Goal: Navigation & Orientation: Go to known website

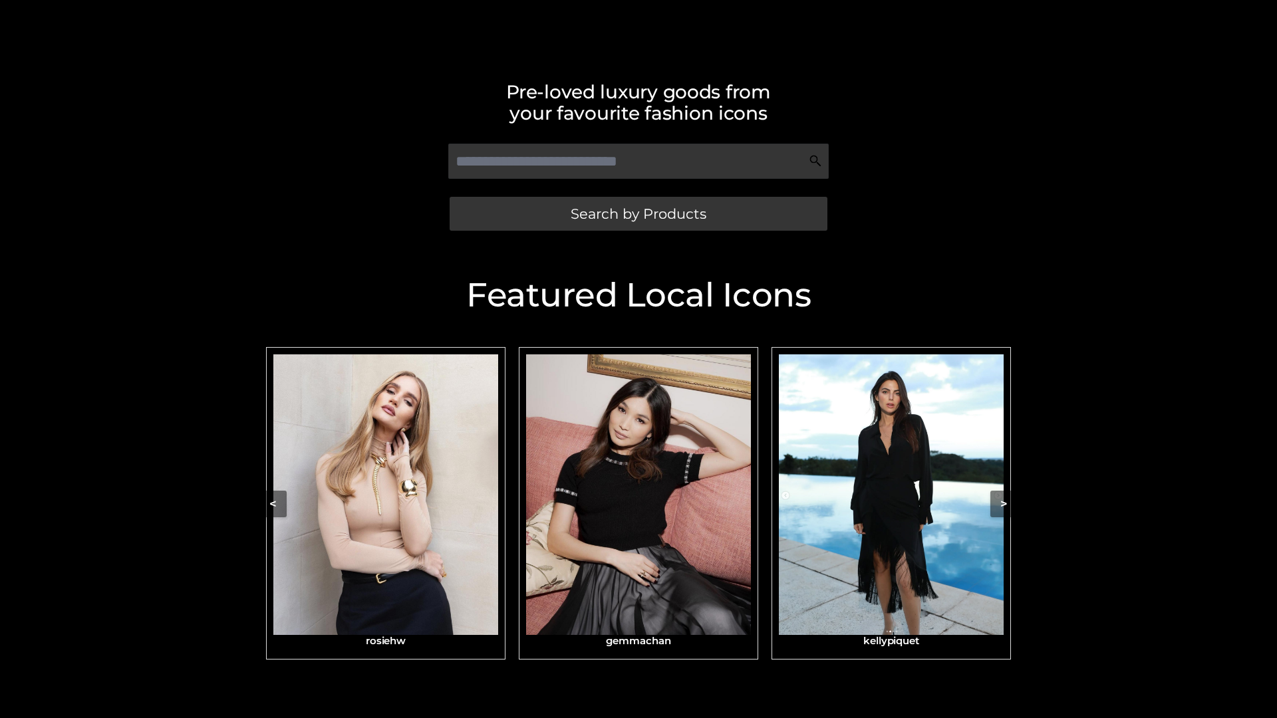
scroll to position [283, 0]
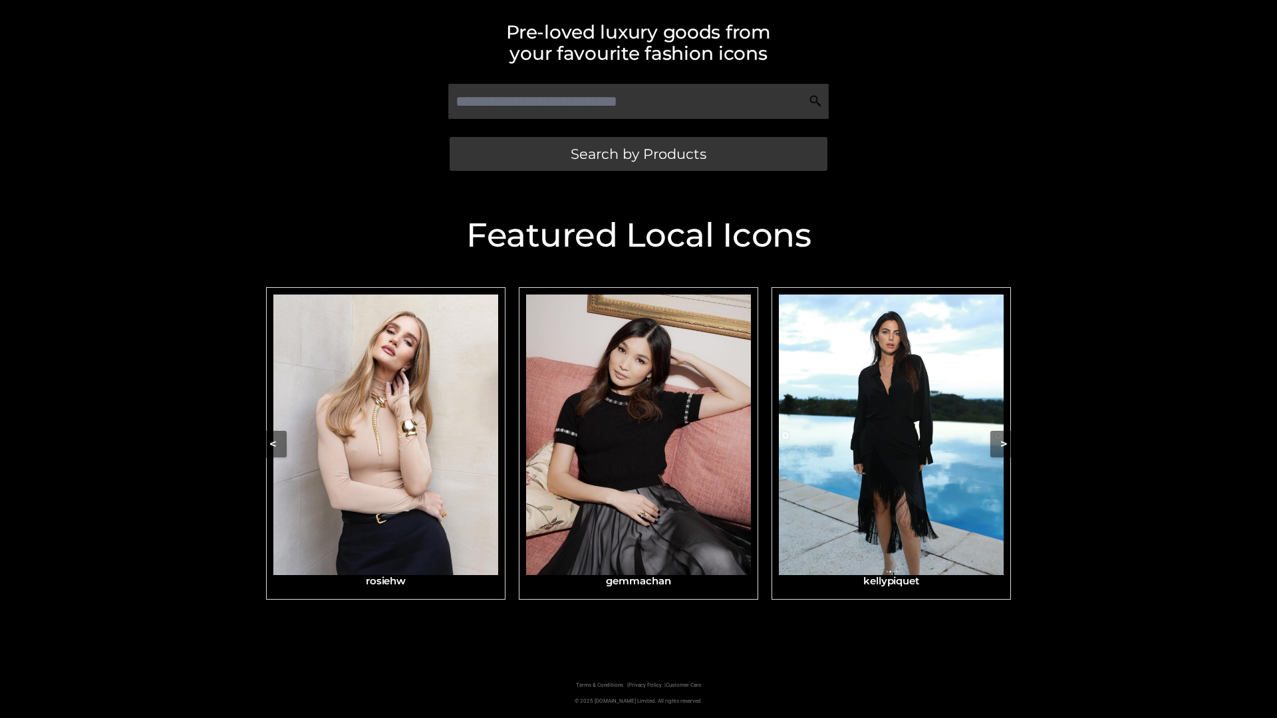
scroll to position [283, 0]
